Goal: Communication & Community: Answer question/provide support

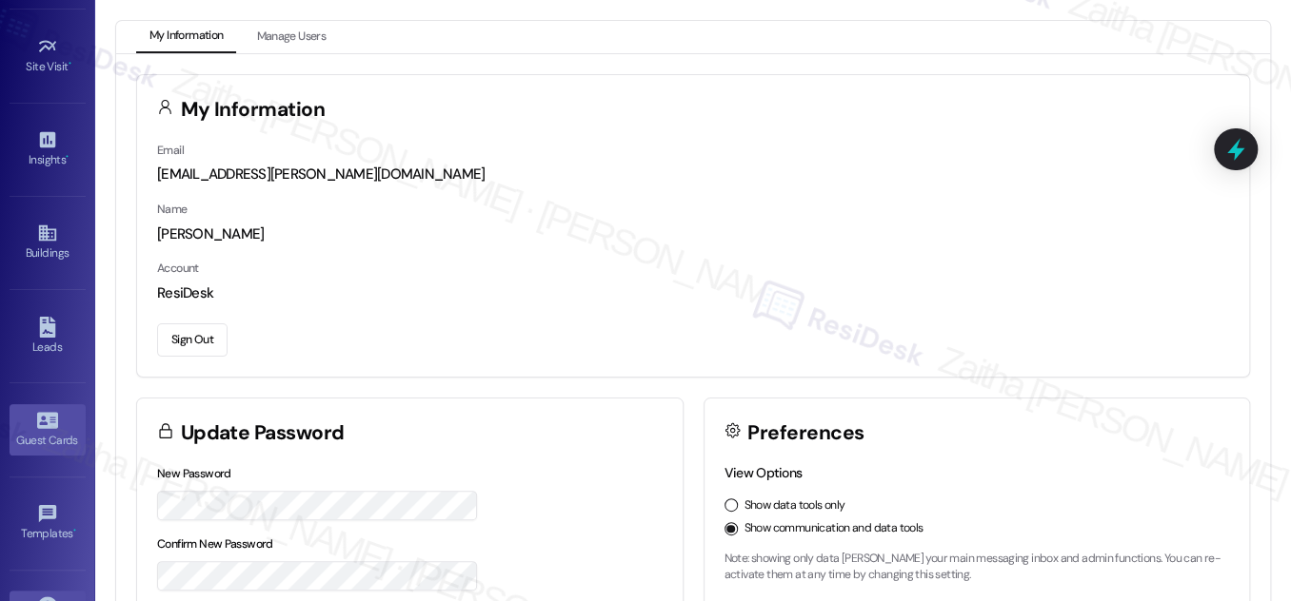
scroll to position [219, 0]
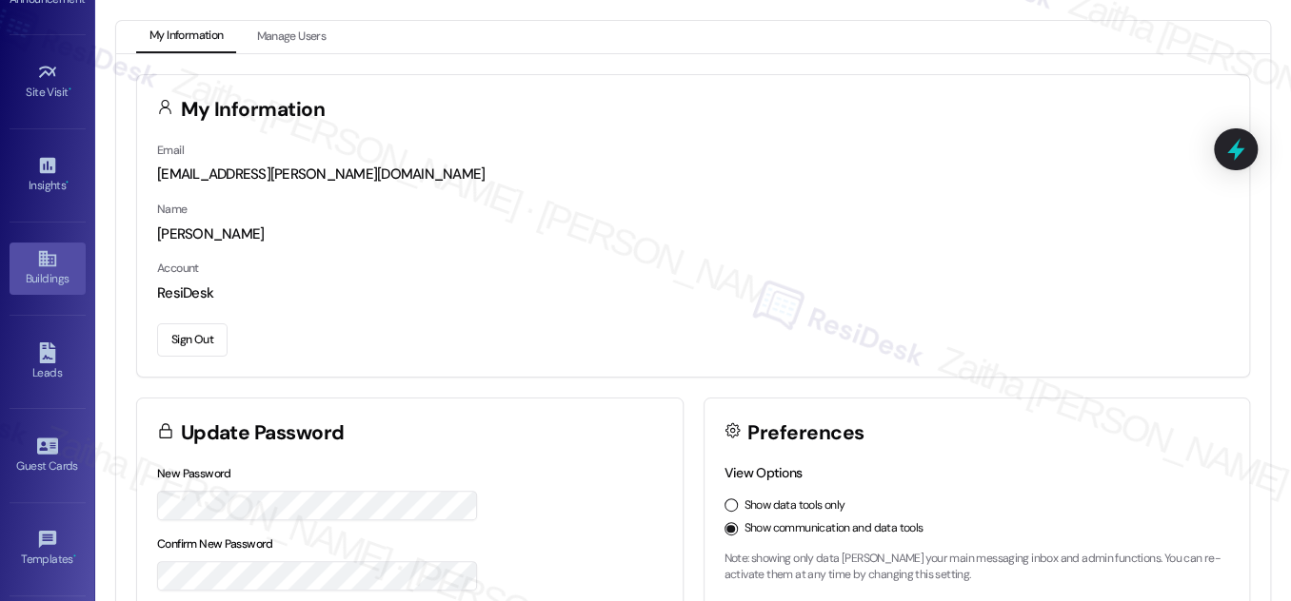
click at [48, 274] on div "Buildings" at bounding box center [47, 278] width 95 height 19
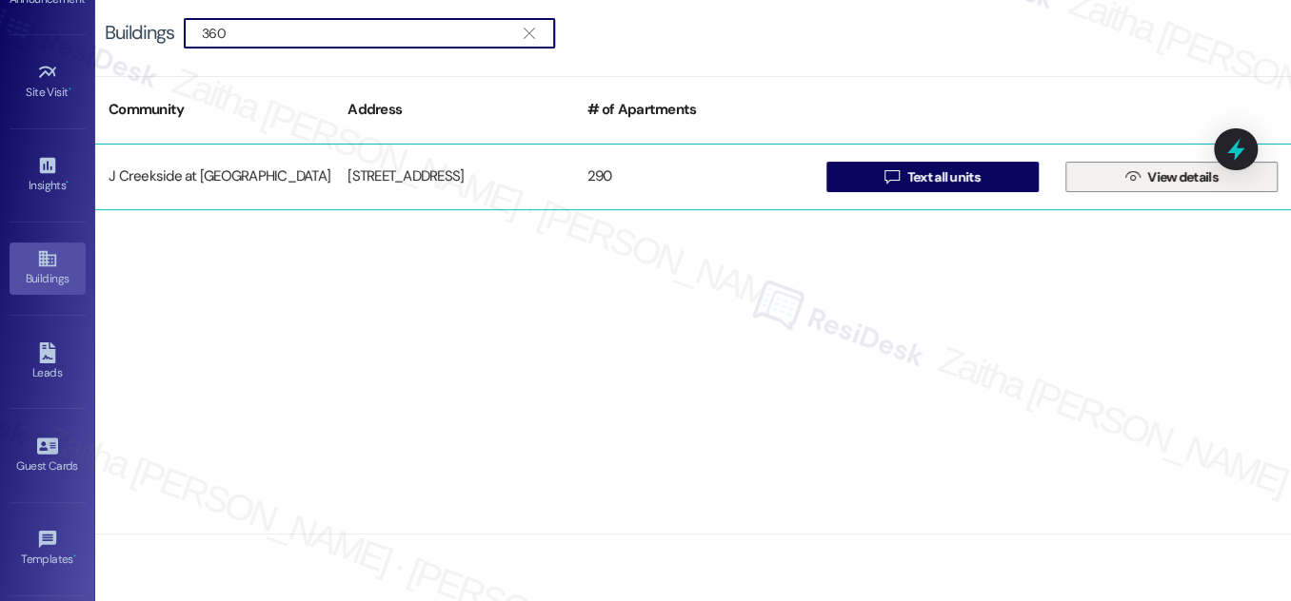
type input "360"
click at [1165, 177] on span "View details" at bounding box center [1182, 178] width 70 height 20
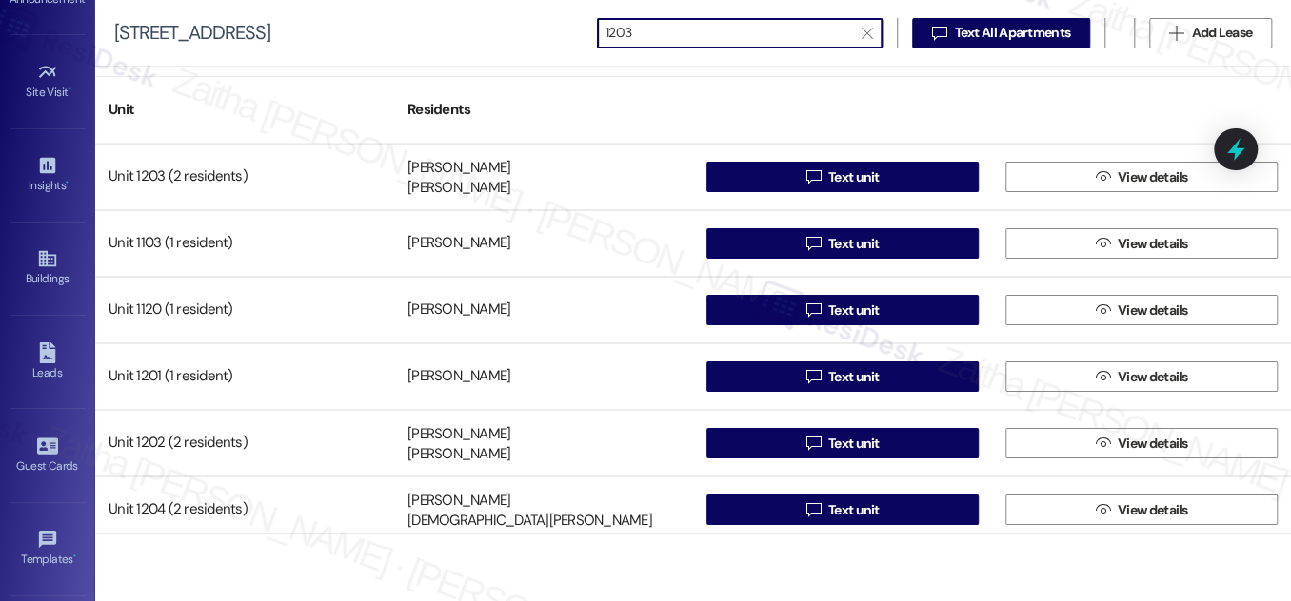
type input "1203"
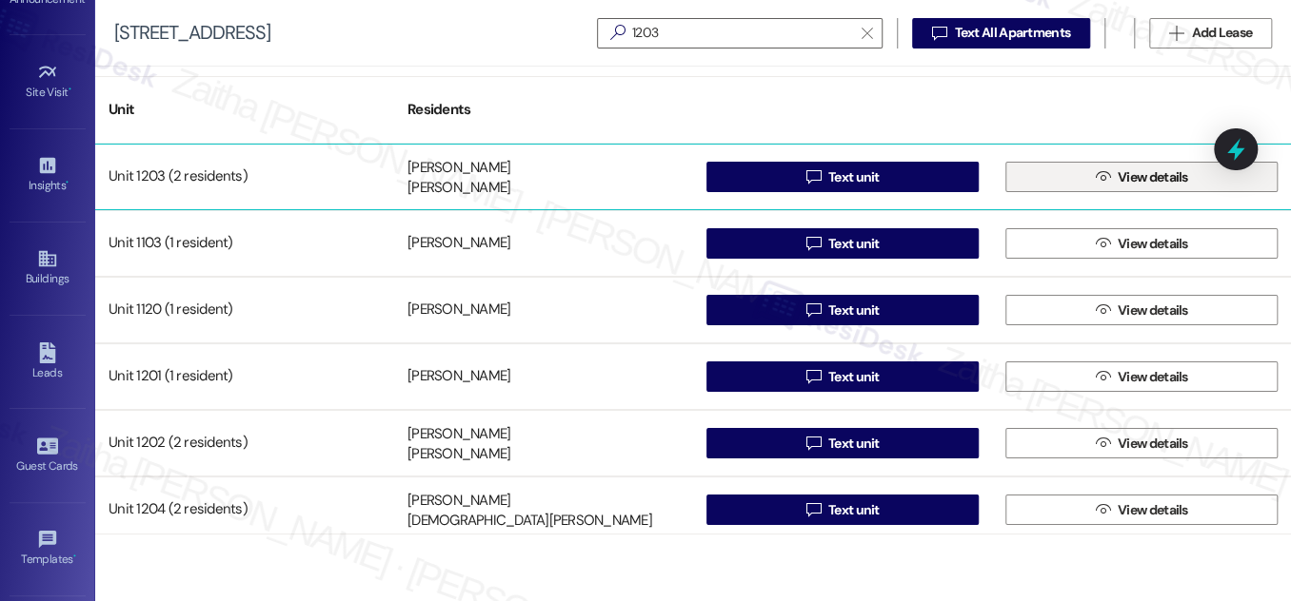
click at [1152, 177] on span "View details" at bounding box center [1152, 178] width 70 height 20
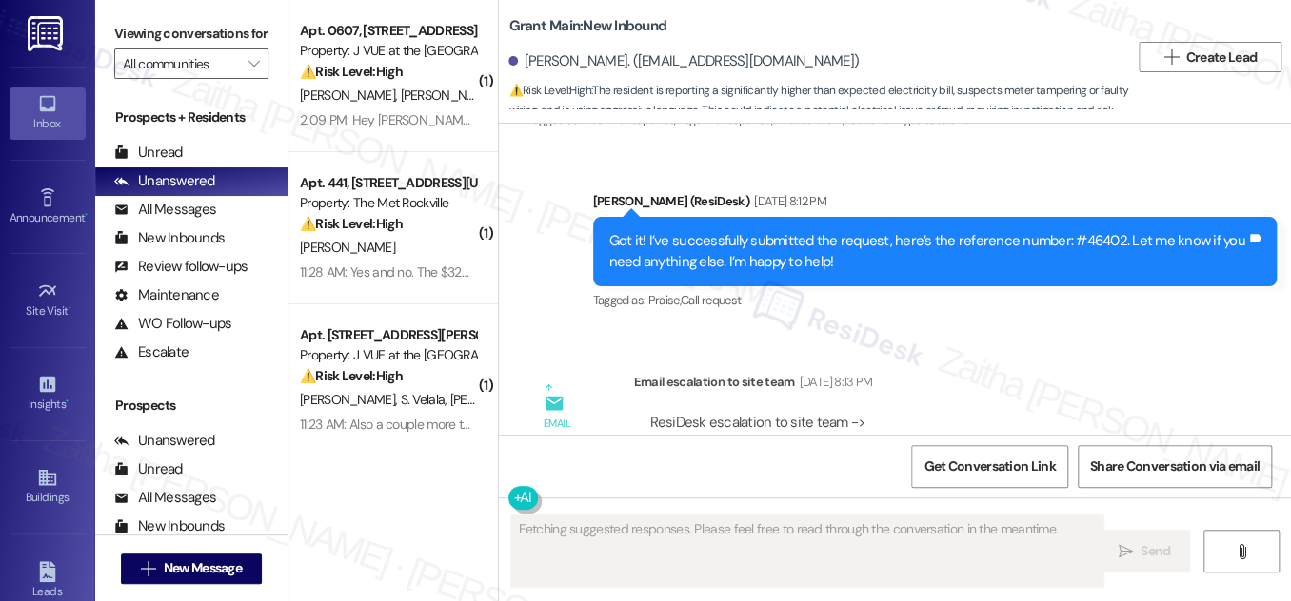
scroll to position [12070, 0]
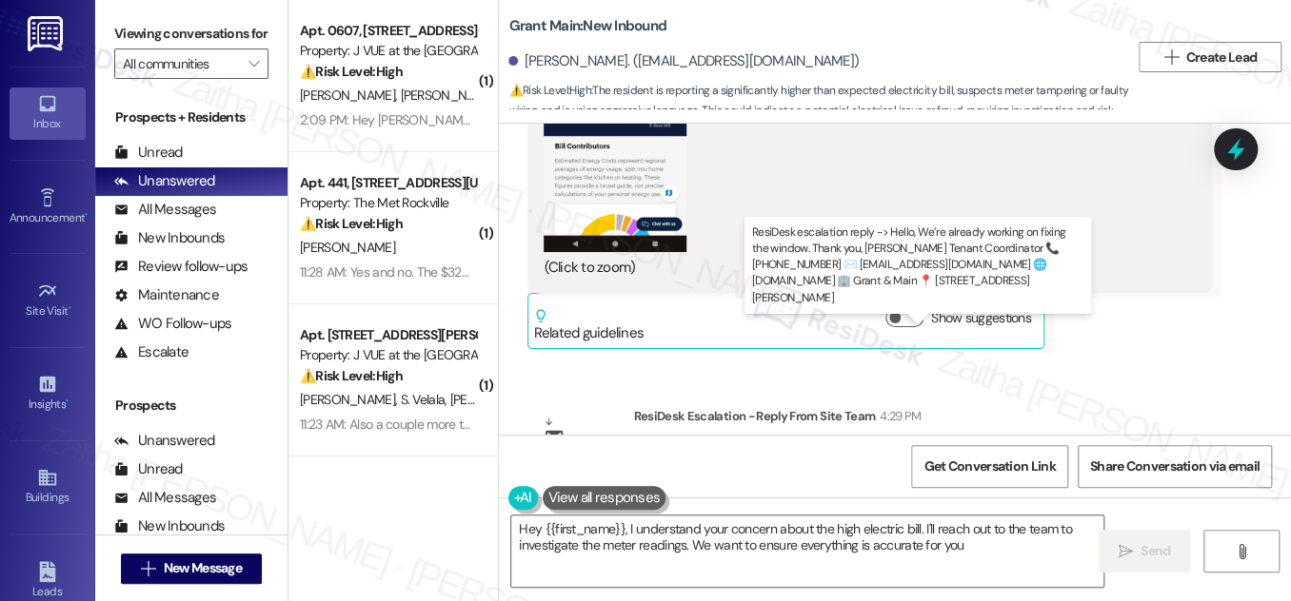
type textarea "Hey {{first_name}}, I understand your concern about the high electric bill. I'l…"
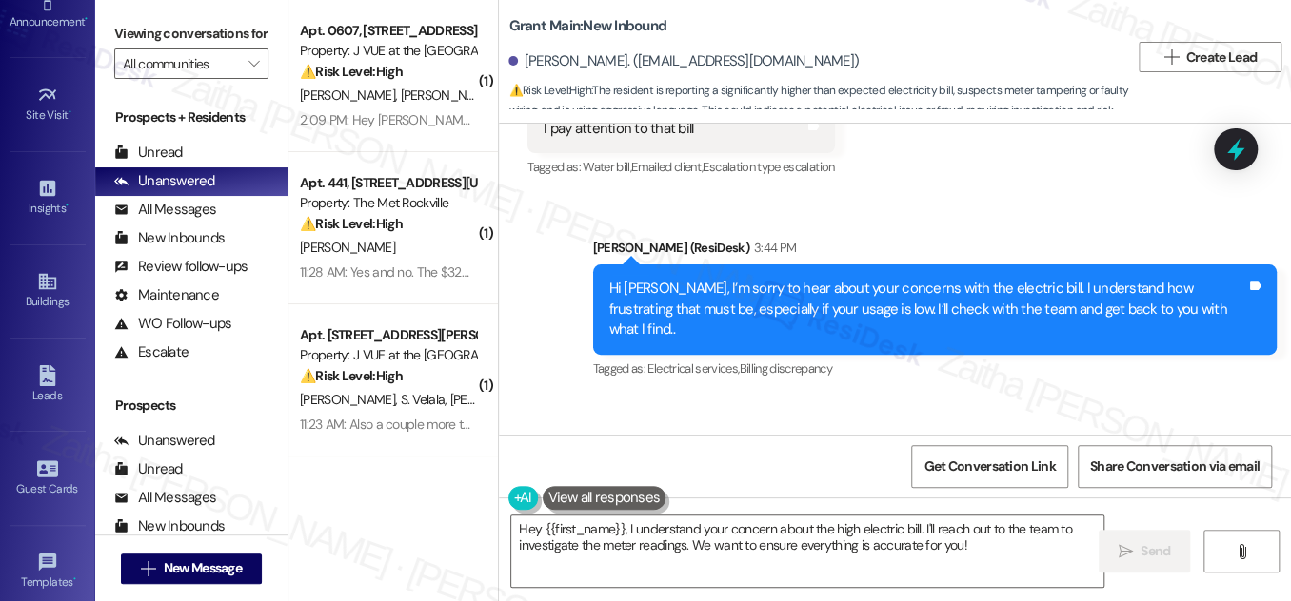
scroll to position [392, 0]
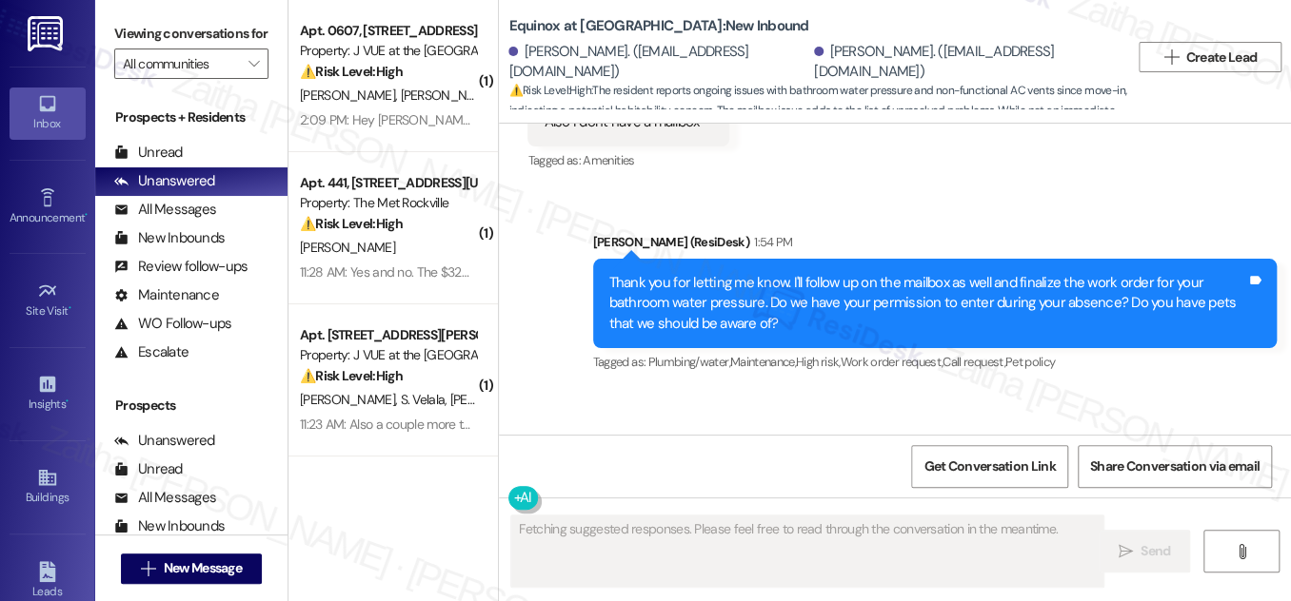
scroll to position [5297, 0]
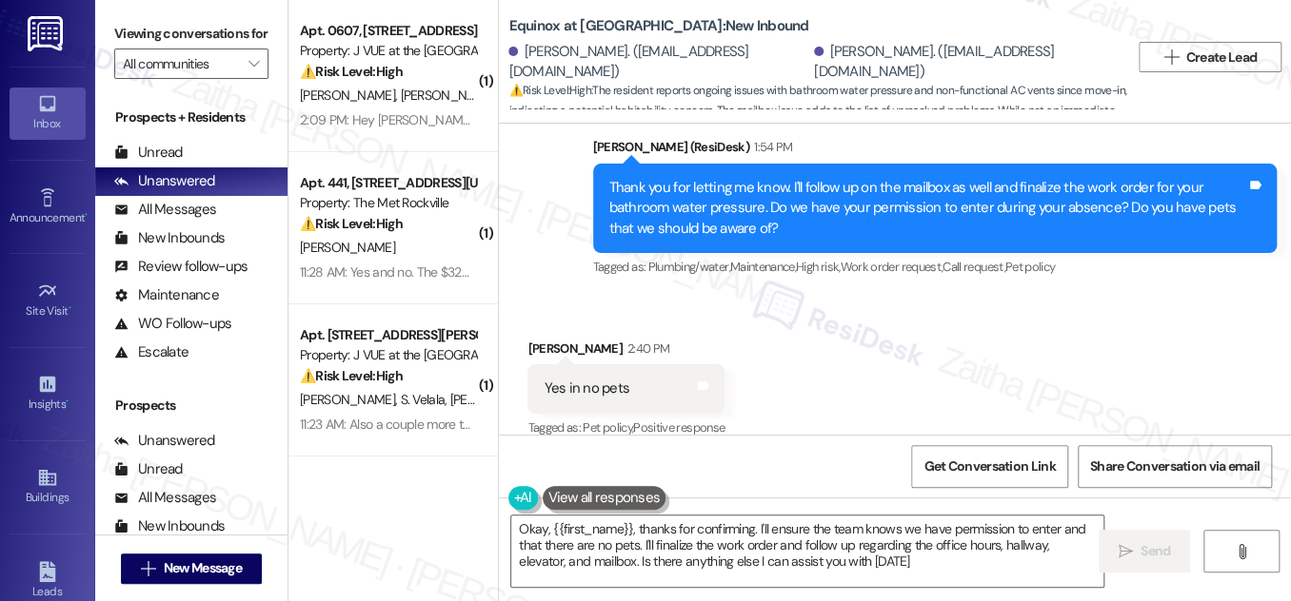
type textarea "Okay, {{first_name}}, thanks for confirming. I'll ensure the team knows we have…"
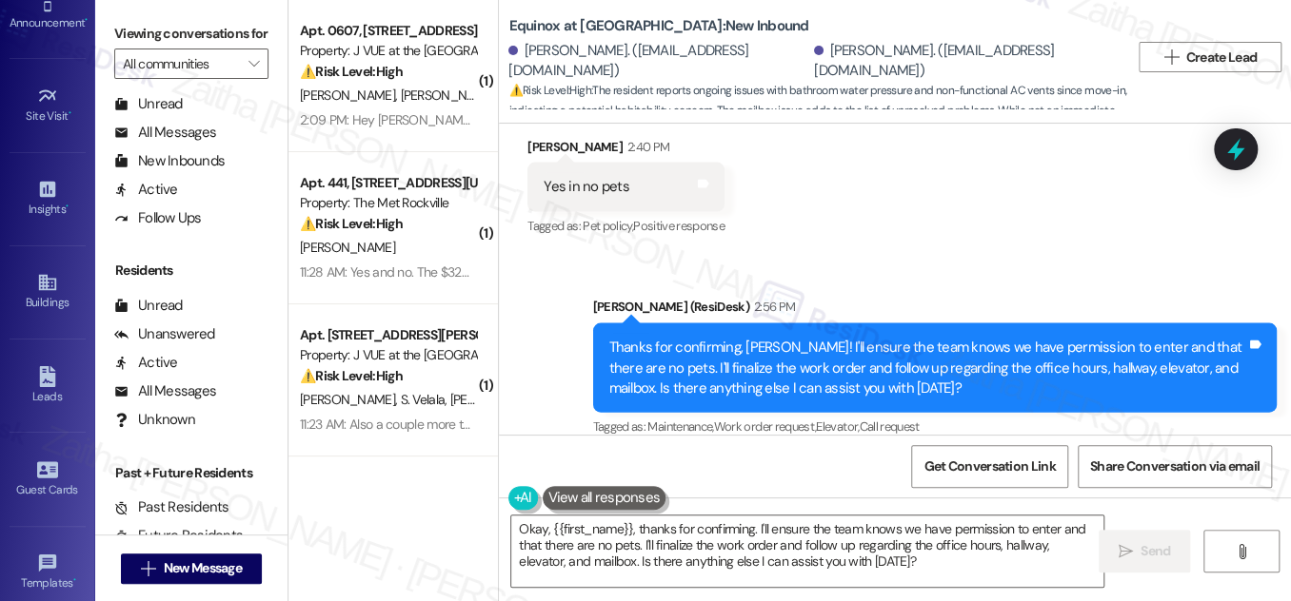
scroll to position [392, 0]
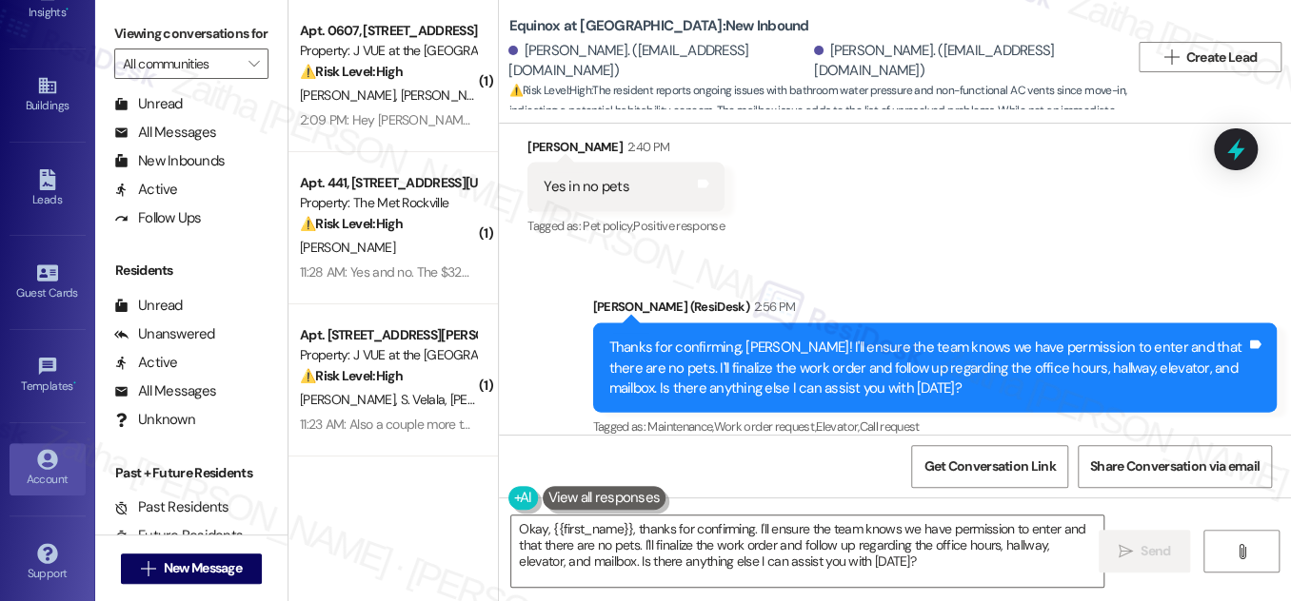
click at [35, 473] on div "Account" at bounding box center [47, 479] width 95 height 19
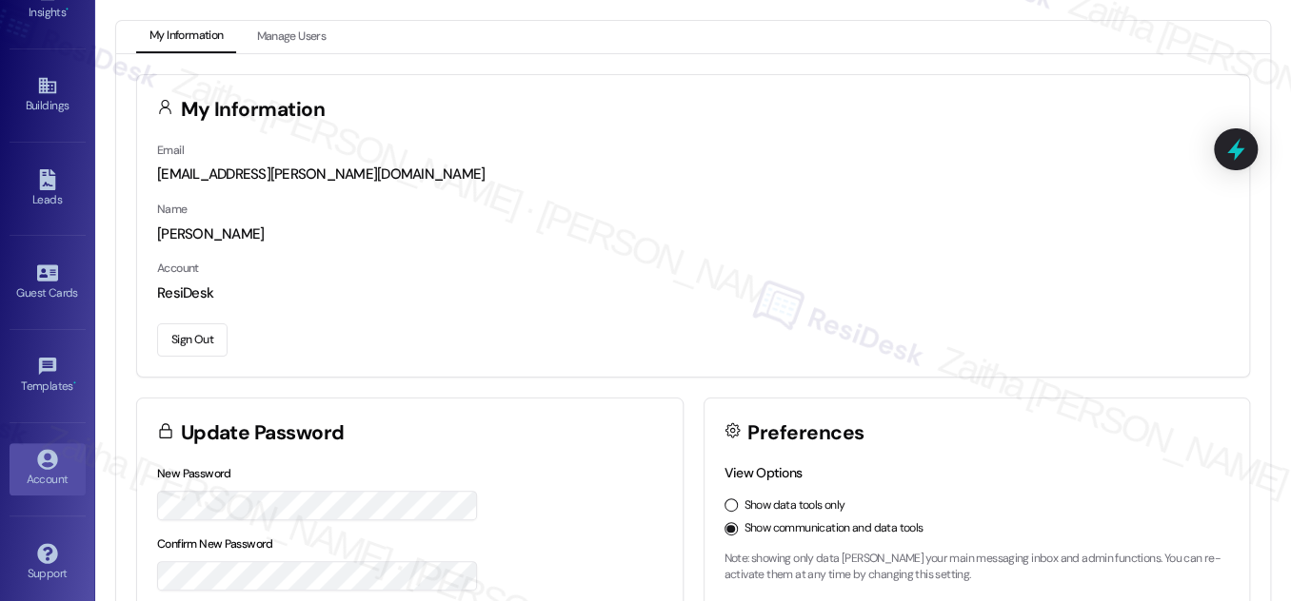
click at [188, 334] on button "Sign Out" at bounding box center [192, 340] width 70 height 33
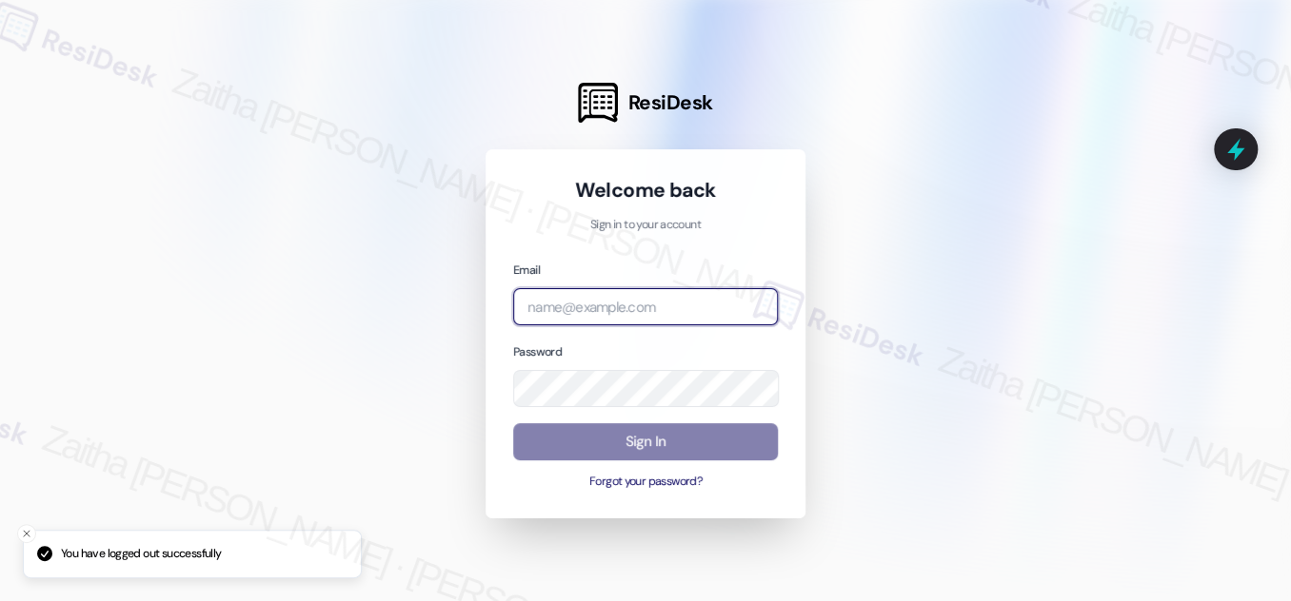
click at [586, 307] on input "email" at bounding box center [645, 306] width 265 height 37
type input "automated-surveys-meridian_management-zaitha.mae.garcia@meridian_management.com"
